Goal: Obtain resource: Obtain resource

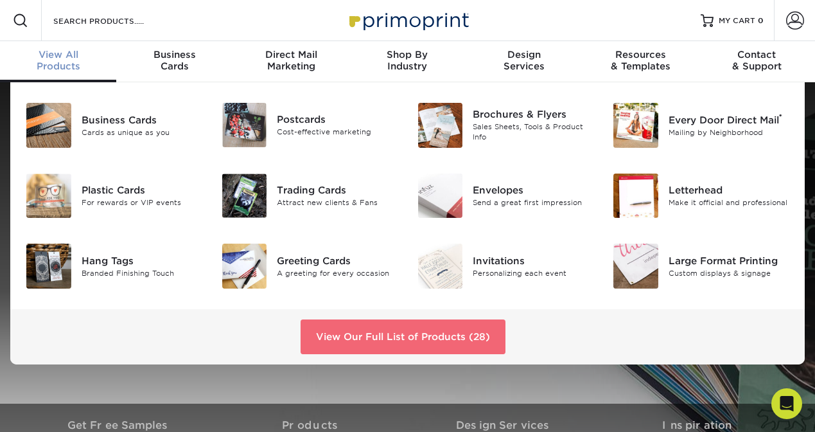
click at [380, 341] on link "View Our Full List of Products (28)" at bounding box center [403, 336] width 205 height 35
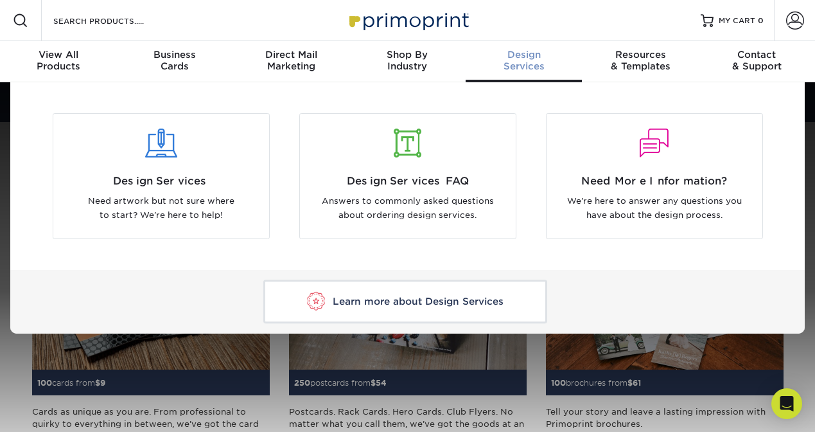
click at [529, 63] on div "Design Services" at bounding box center [524, 60] width 116 height 23
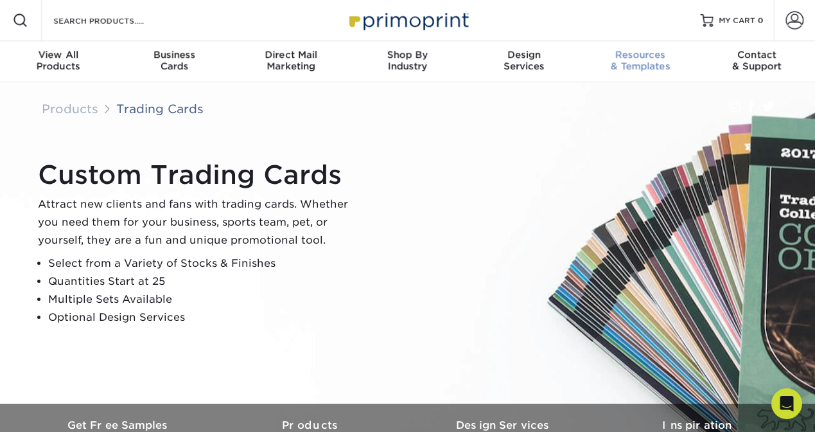
click at [642, 58] on span "Resources" at bounding box center [640, 55] width 116 height 12
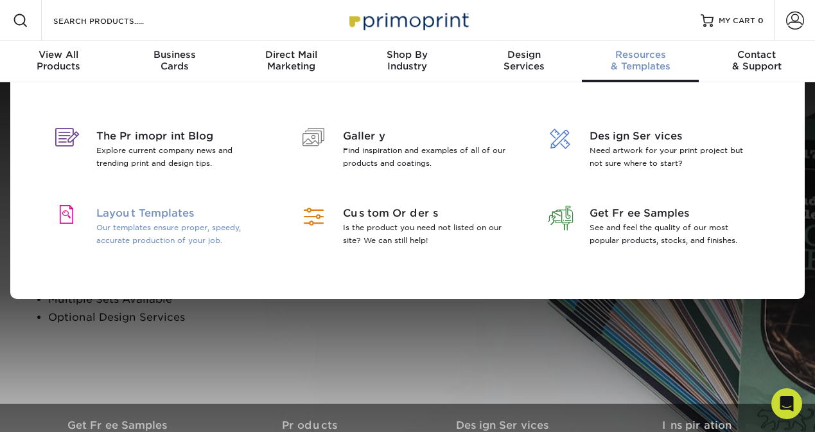
click at [161, 236] on p "Our templates ensure proper, speedy, accurate production of your job." at bounding box center [179, 234] width 166 height 26
